Goal: Use online tool/utility: Utilize a website feature to perform a specific function

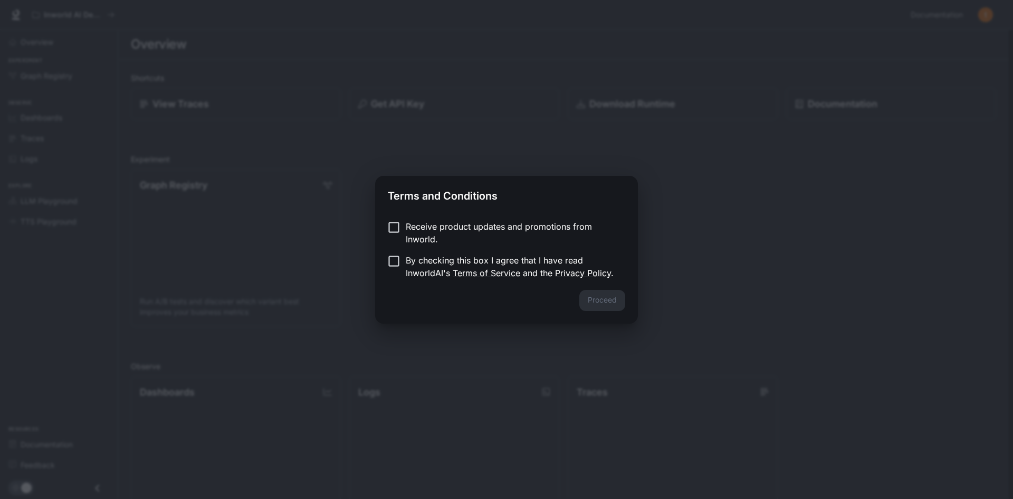
click at [485, 222] on p "Receive product updates and promotions from Inworld." at bounding box center [511, 232] width 211 height 25
click at [413, 265] on p "By checking this box I agree that I have read InworldAI's Terms of Service and …" at bounding box center [511, 266] width 211 height 25
click at [613, 306] on button "Proceed" at bounding box center [602, 300] width 46 height 21
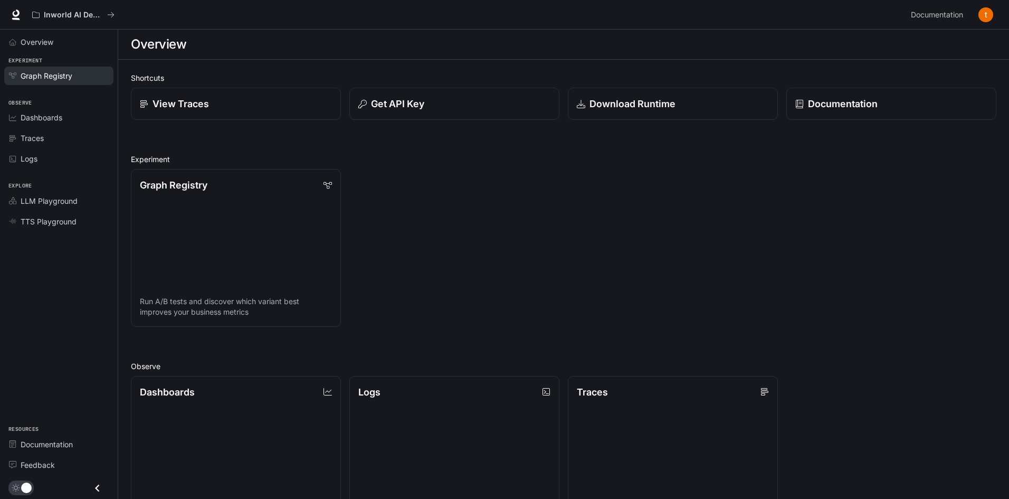
click at [76, 74] on div "Graph Registry" at bounding box center [65, 75] width 88 height 11
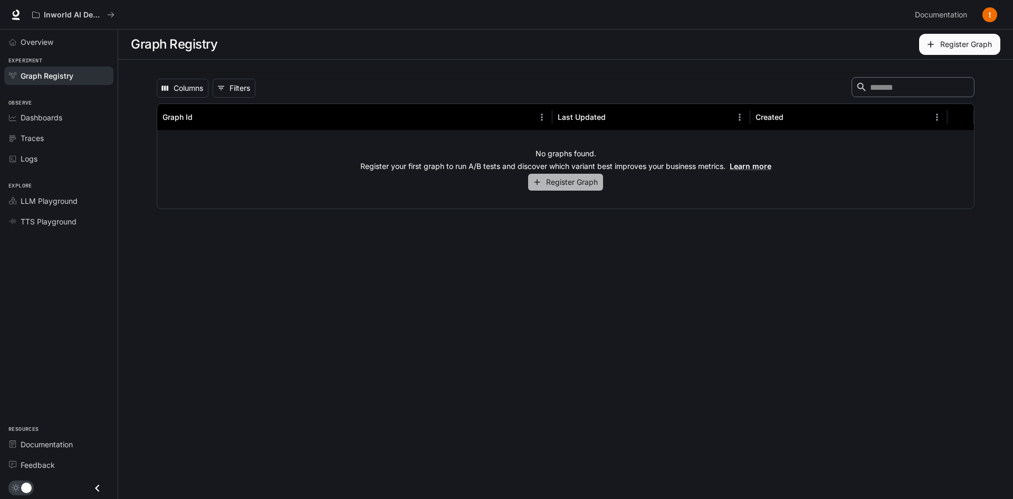
click at [588, 190] on button "Register Graph" at bounding box center [565, 182] width 75 height 17
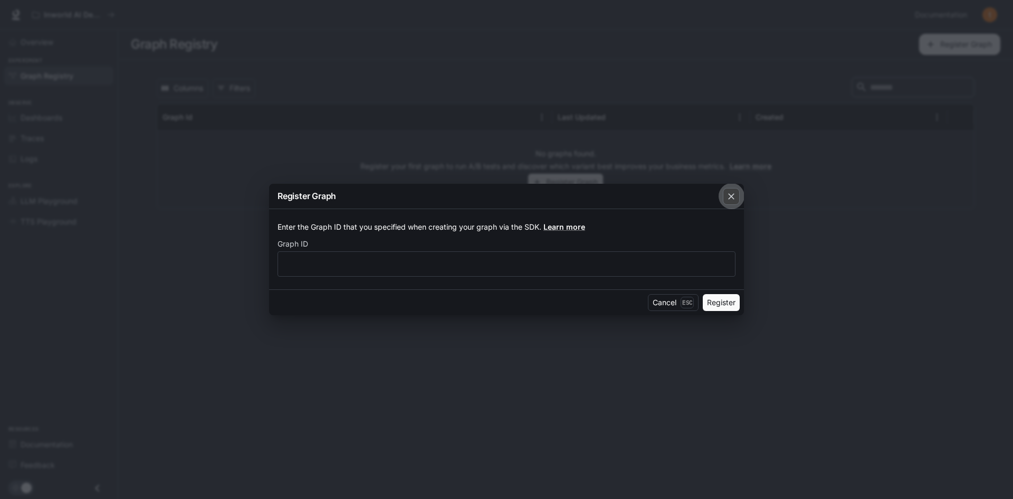
click at [735, 197] on icon "button" at bounding box center [731, 196] width 11 height 11
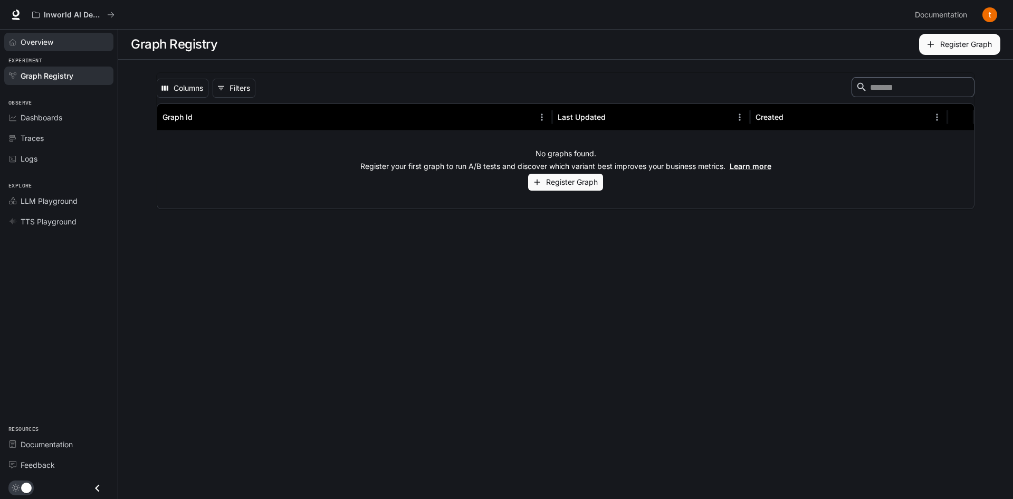
click at [33, 46] on link "Overview" at bounding box center [58, 42] width 109 height 18
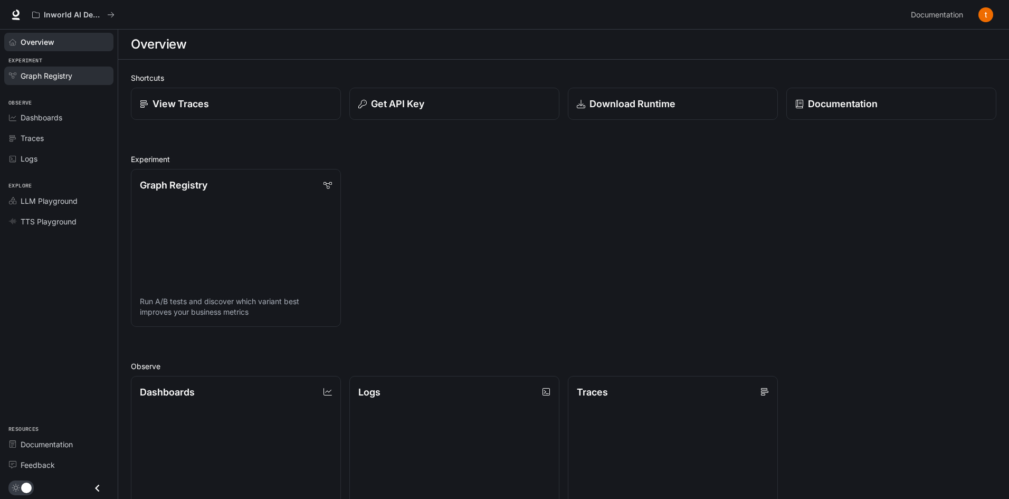
click at [72, 67] on link "Graph Registry" at bounding box center [58, 75] width 109 height 18
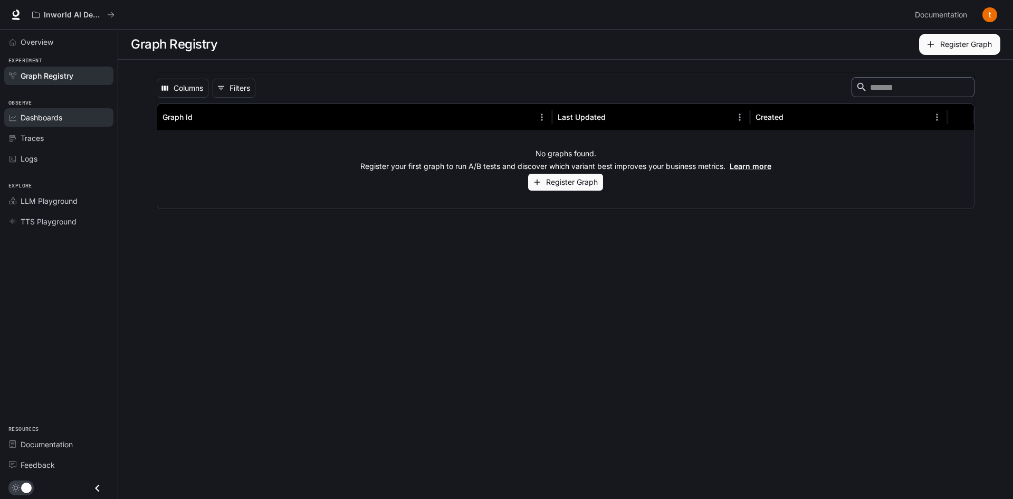
click at [51, 122] on span "Dashboards" at bounding box center [42, 117] width 42 height 11
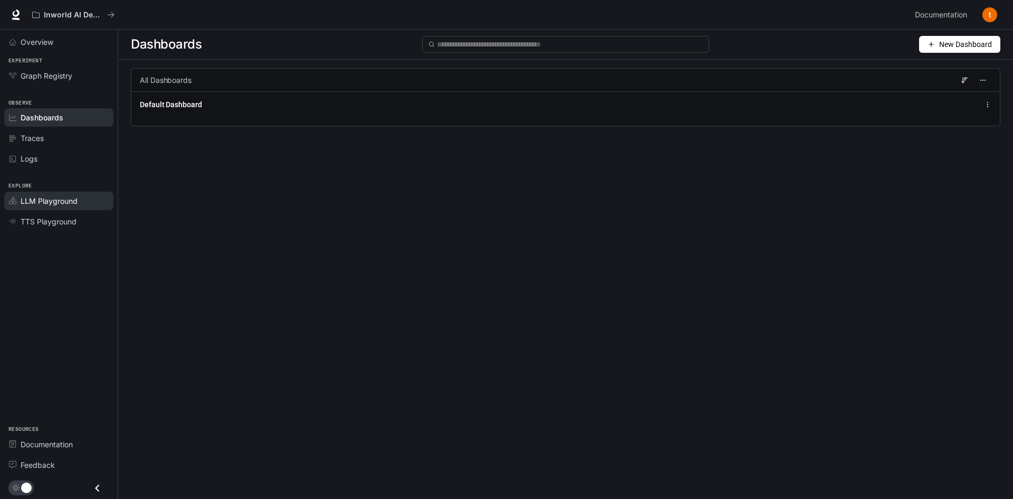
click at [62, 201] on span "LLM Playground" at bounding box center [49, 200] width 57 height 11
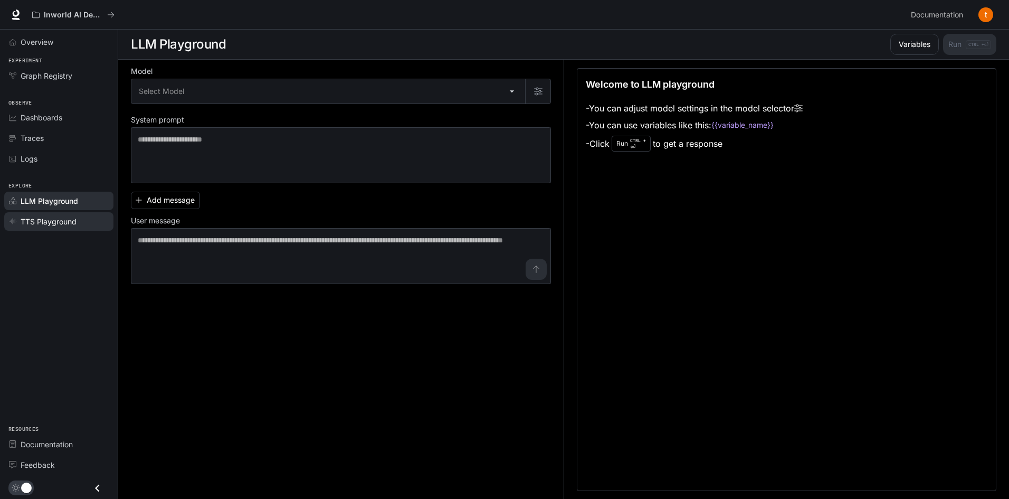
click at [72, 222] on span "TTS Playground" at bounding box center [49, 221] width 56 height 11
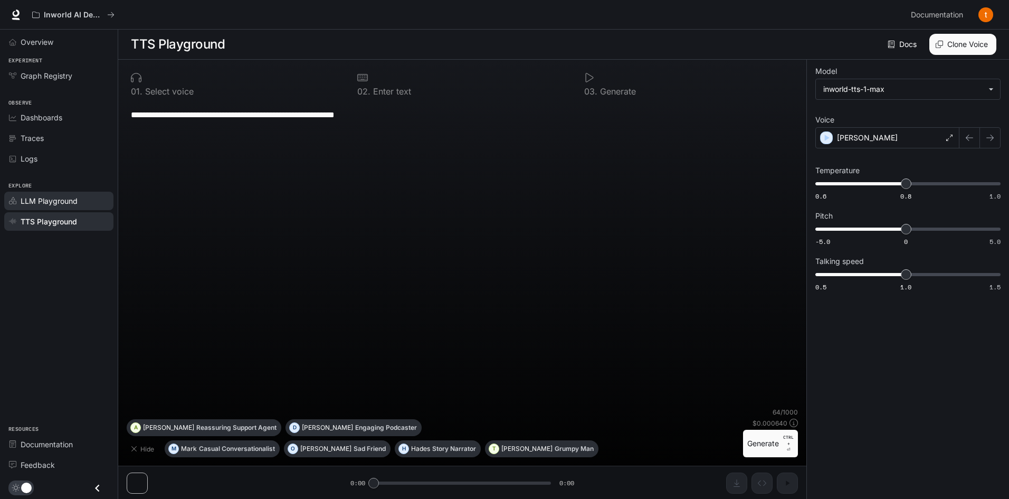
click at [72, 207] on link "LLM Playground" at bounding box center [58, 201] width 109 height 18
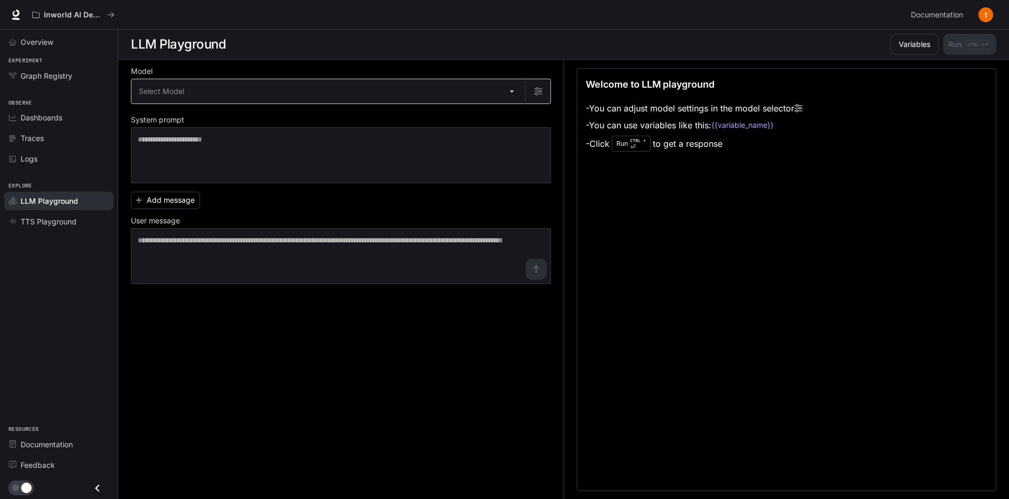
click at [168, 102] on body "Skip to main content Inworld AI Demos Documentation Documentation Portal Overvi…" at bounding box center [504, 249] width 1009 height 499
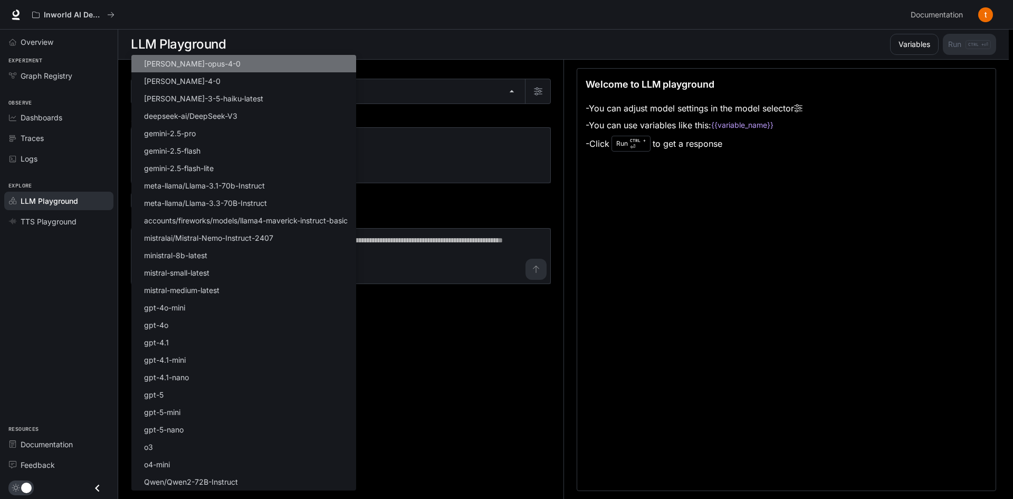
click at [264, 71] on li "[PERSON_NAME]-opus-4-0" at bounding box center [243, 63] width 225 height 17
type input "**********"
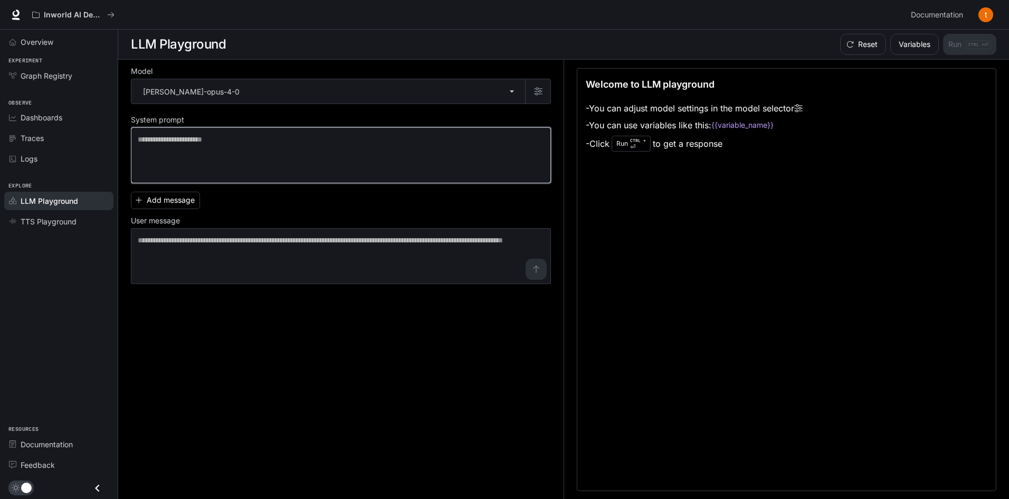
click at [250, 149] on textarea at bounding box center [341, 155] width 406 height 42
paste textarea "**********"
type textarea "**********"
drag, startPoint x: 222, startPoint y: 160, endPoint x: 120, endPoint y: 146, distance: 103.4
click at [112, 146] on div "**********" at bounding box center [504, 249] width 1009 height 499
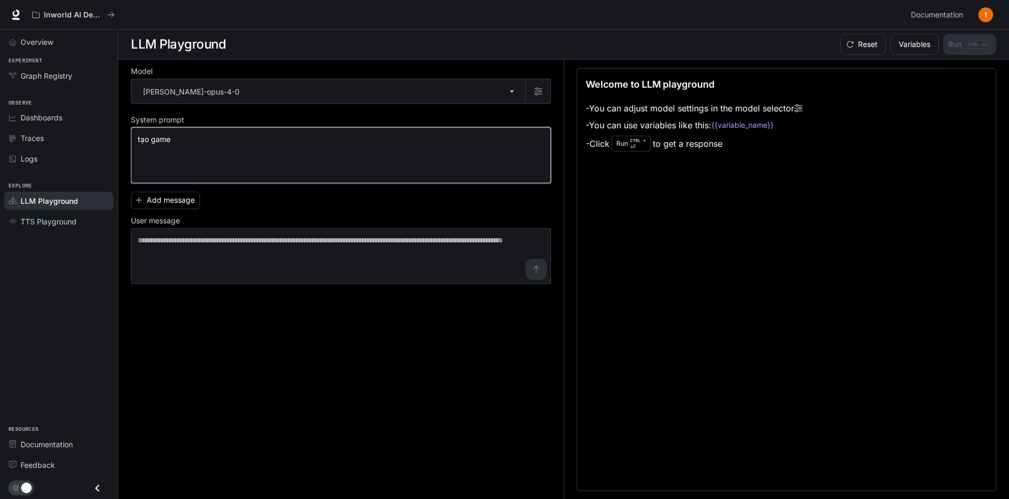
click at [259, 165] on textarea "********" at bounding box center [341, 155] width 406 height 42
type textarea "********"
click at [189, 202] on button "Add message" at bounding box center [165, 200] width 69 height 17
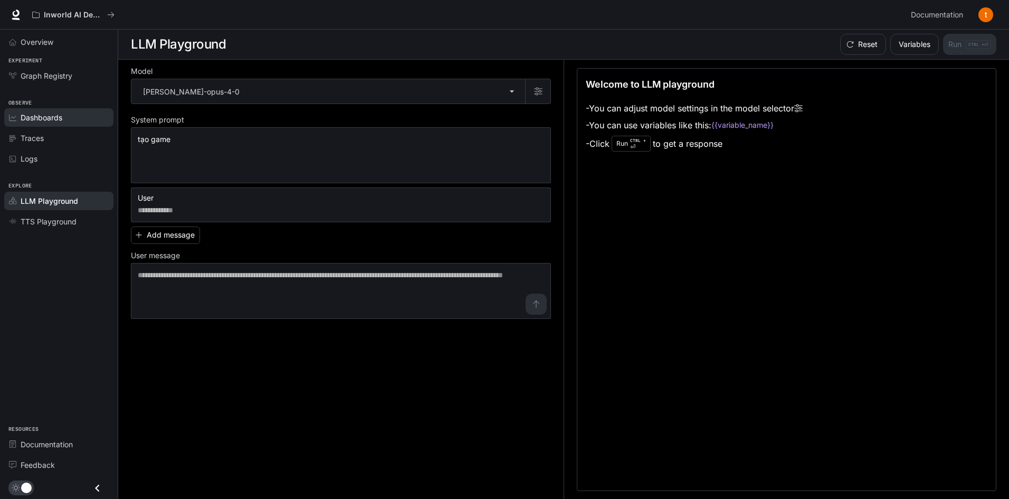
click at [80, 114] on div "Dashboards" at bounding box center [65, 117] width 88 height 11
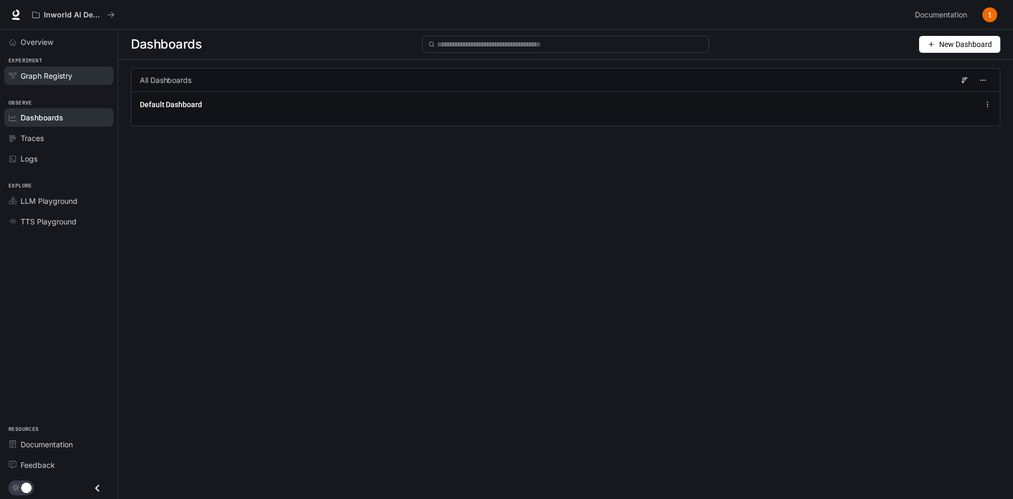
click at [73, 69] on link "Graph Registry" at bounding box center [58, 75] width 109 height 18
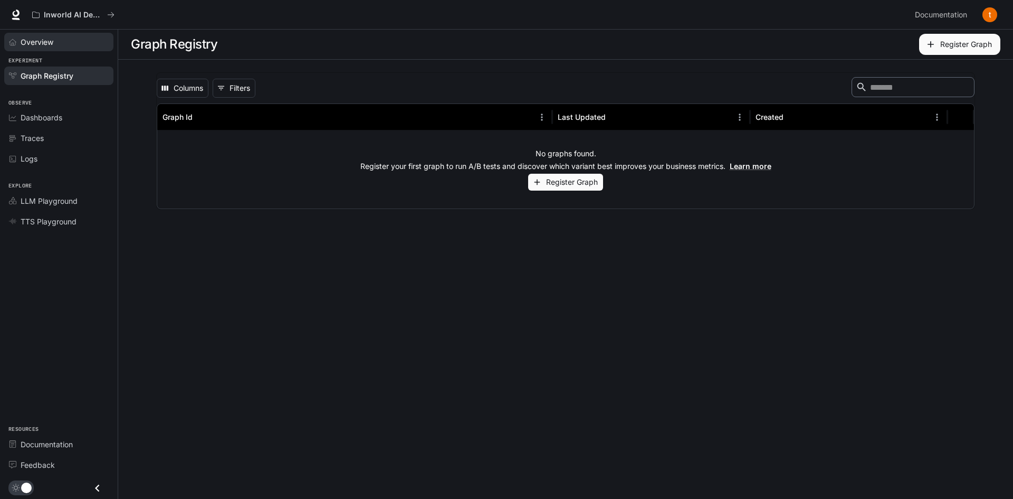
click at [74, 43] on div "Overview" at bounding box center [65, 41] width 88 height 11
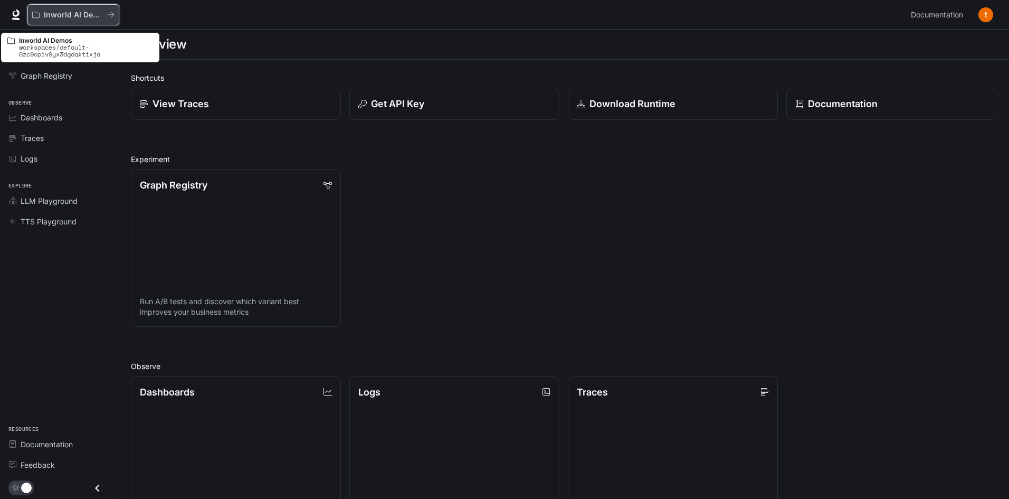
click at [92, 14] on p "Inworld AI Demos" at bounding box center [73, 15] width 59 height 9
click at [31, 17] on button "Inworld AI Demos" at bounding box center [73, 14] width 92 height 21
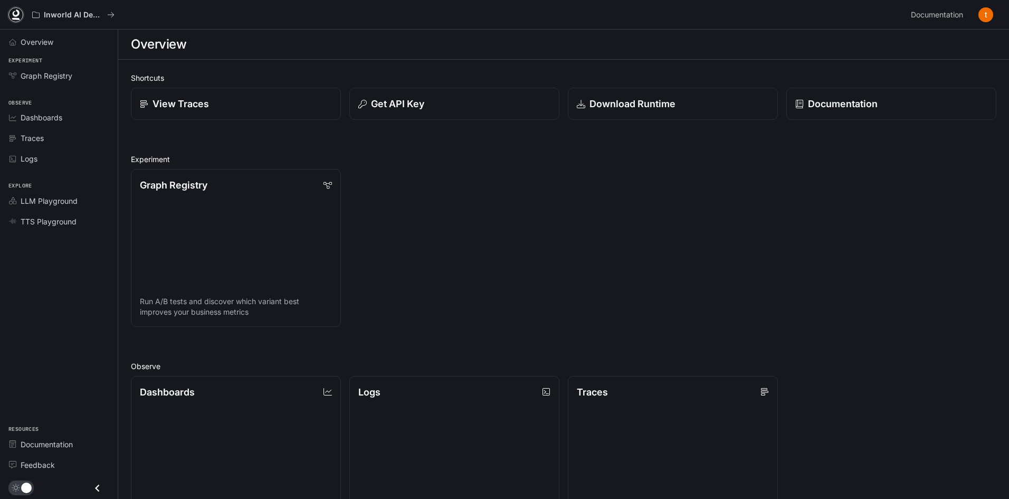
click at [17, 16] on icon at bounding box center [16, 14] width 11 height 11
click at [155, 100] on p "View Traces" at bounding box center [179, 104] width 57 height 14
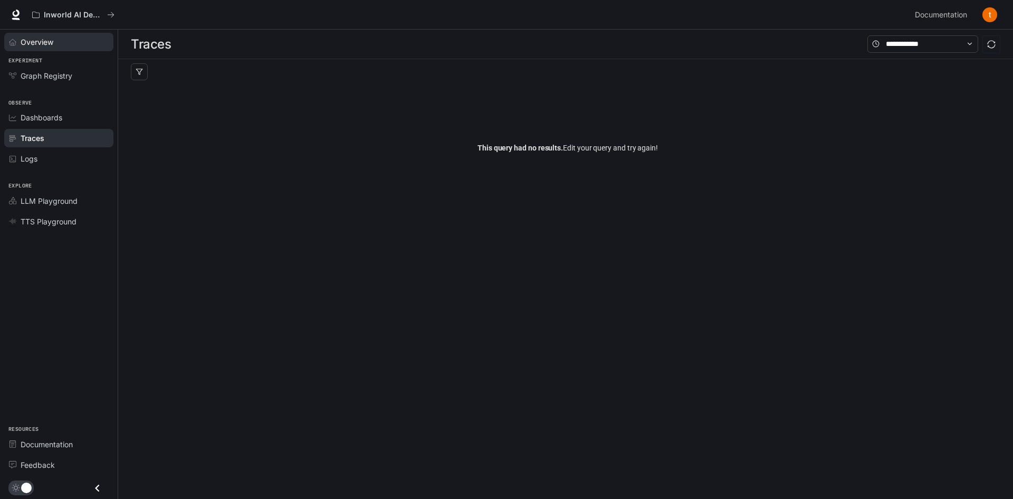
click at [33, 36] on link "Overview" at bounding box center [58, 42] width 109 height 18
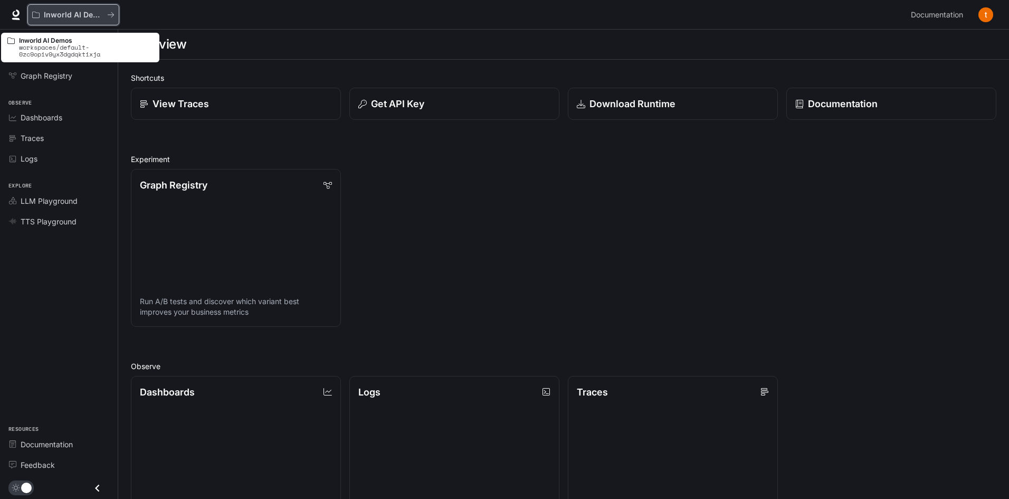
click at [74, 16] on p "Inworld AI Demos" at bounding box center [73, 15] width 59 height 9
